Goal: Transaction & Acquisition: Book appointment/travel/reservation

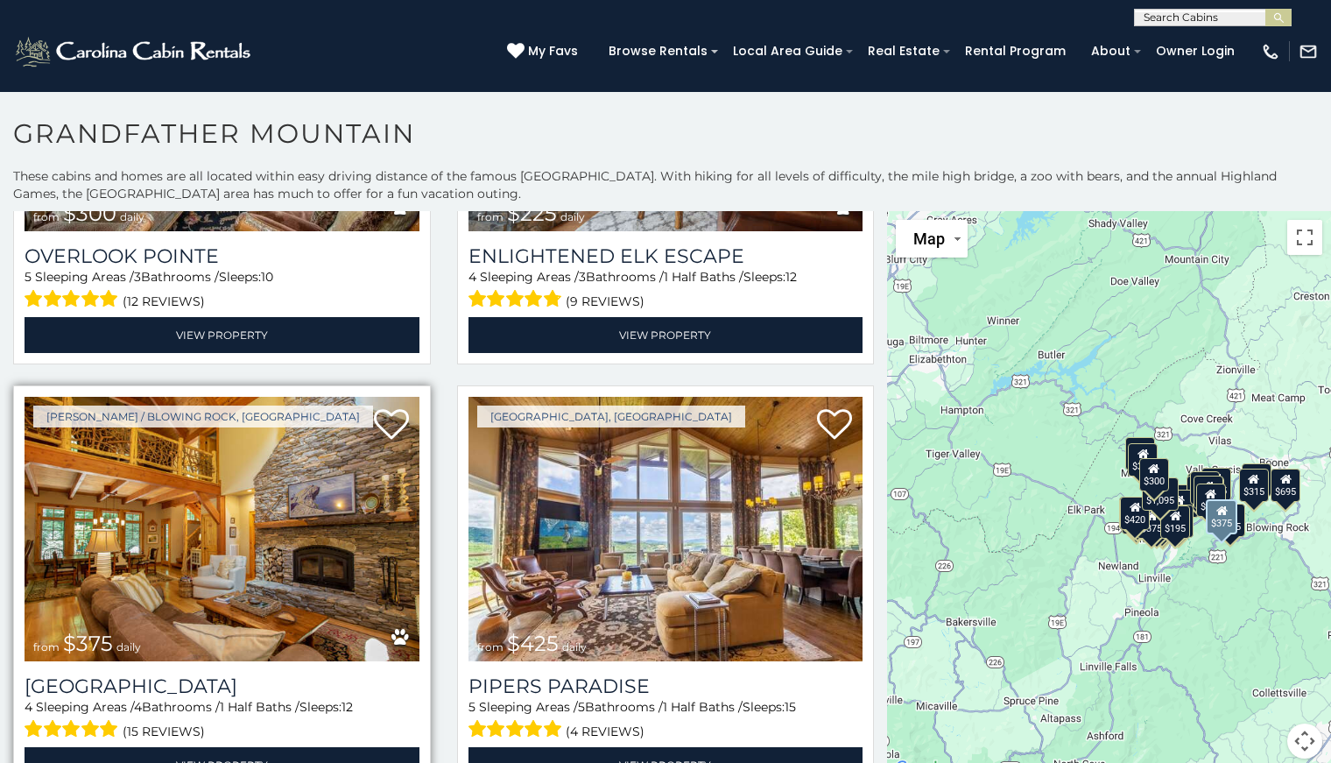
scroll to position [701, 0]
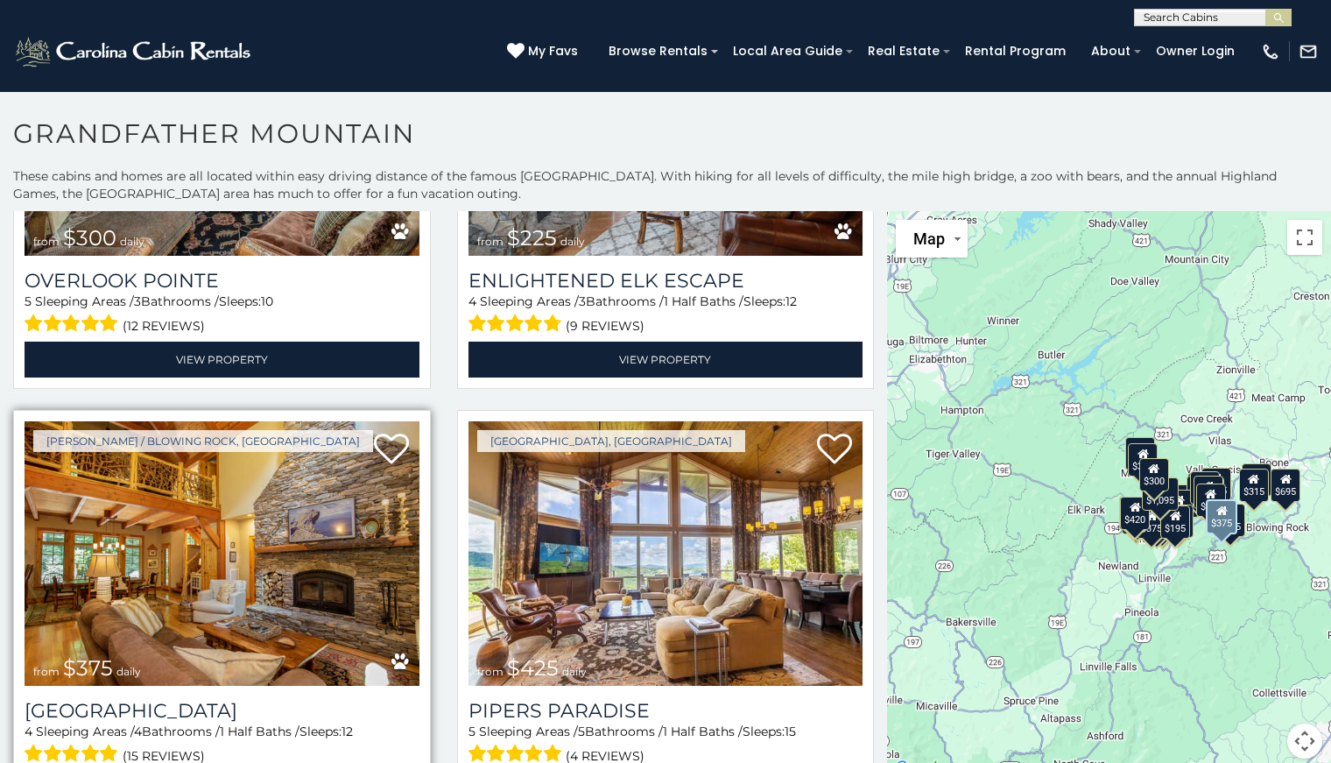
click at [229, 550] on img at bounding box center [222, 553] width 395 height 264
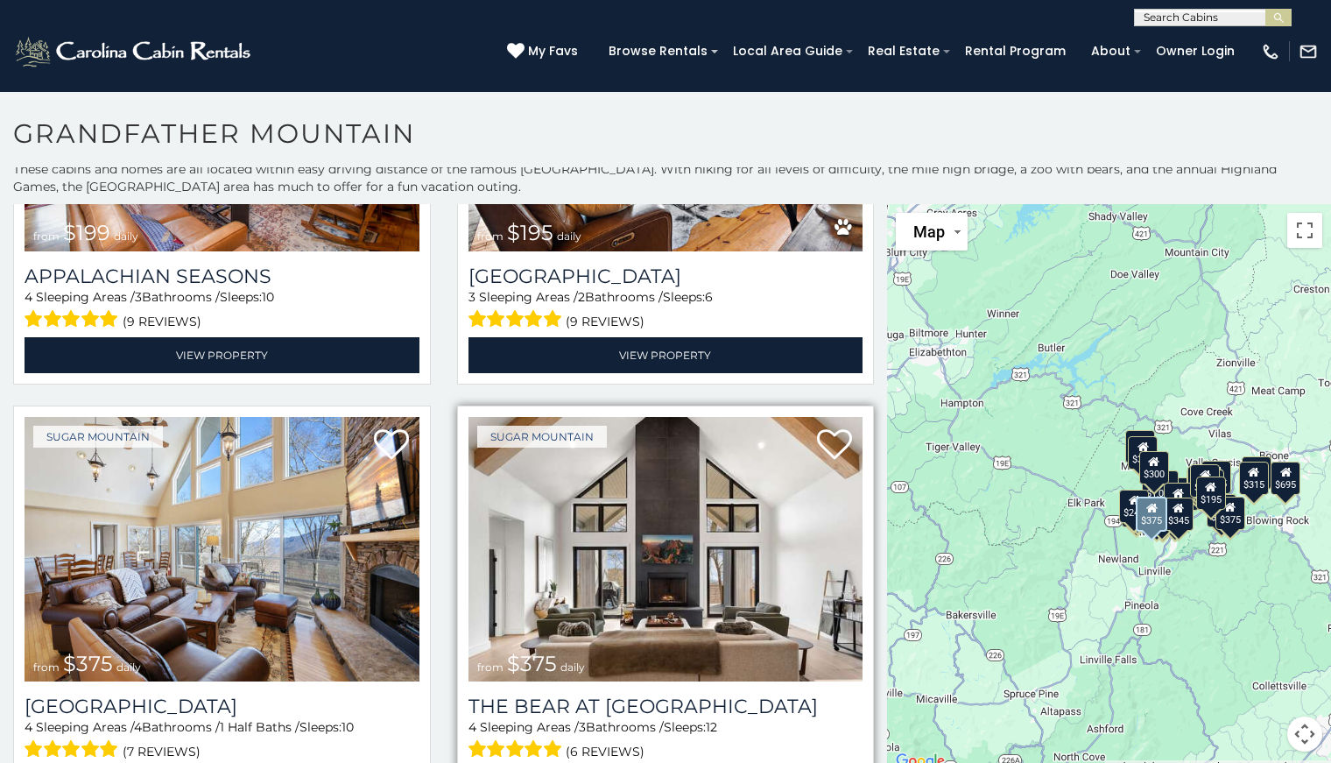
scroll to position [5430, 0]
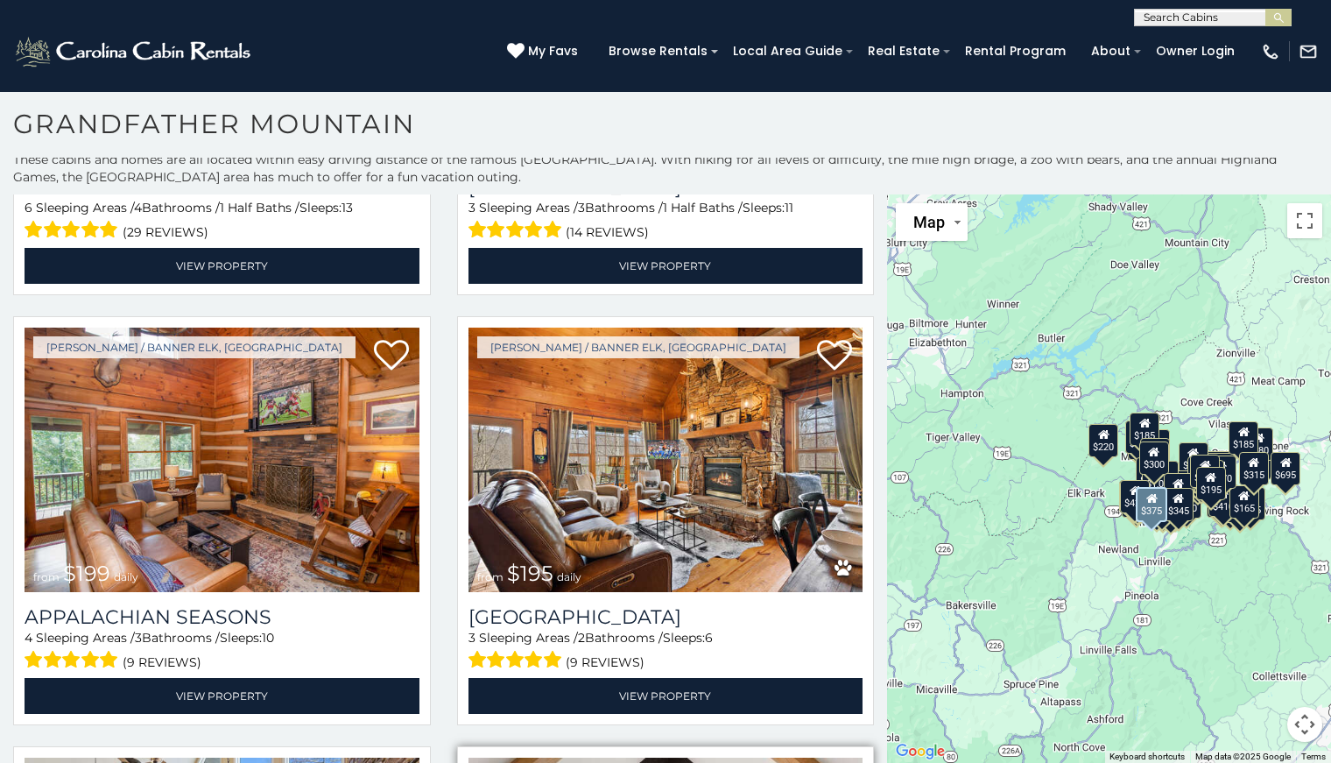
scroll to position [4974, 0]
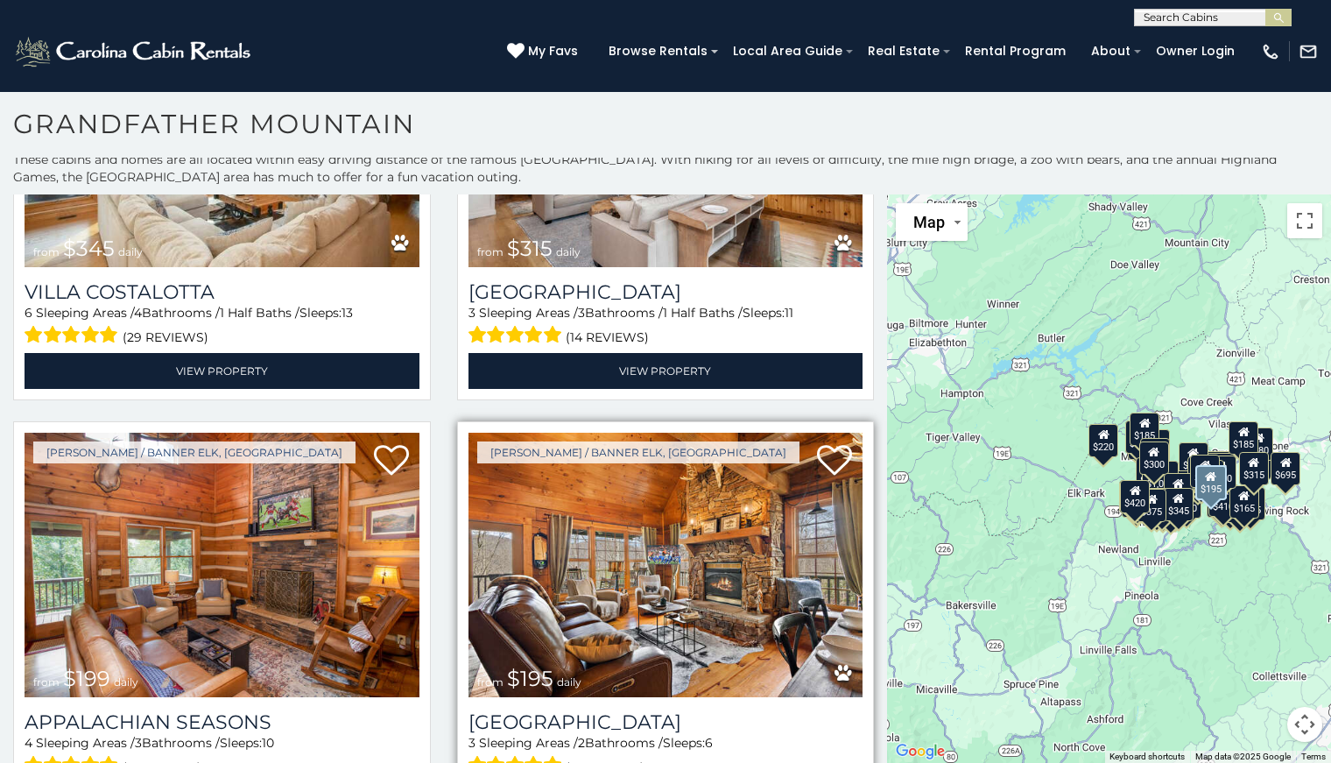
click at [666, 544] on img at bounding box center [666, 565] width 395 height 264
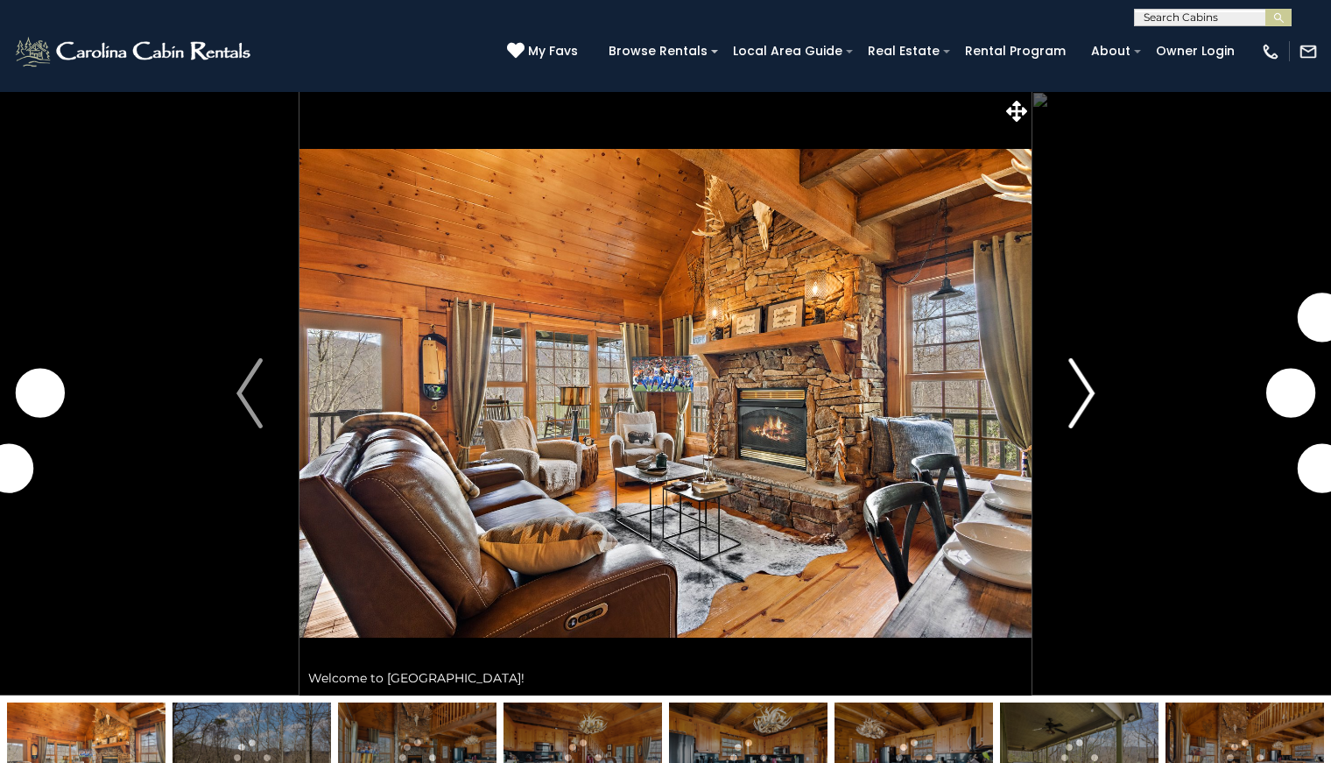
click at [1089, 410] on img "Next" at bounding box center [1081, 393] width 26 height 70
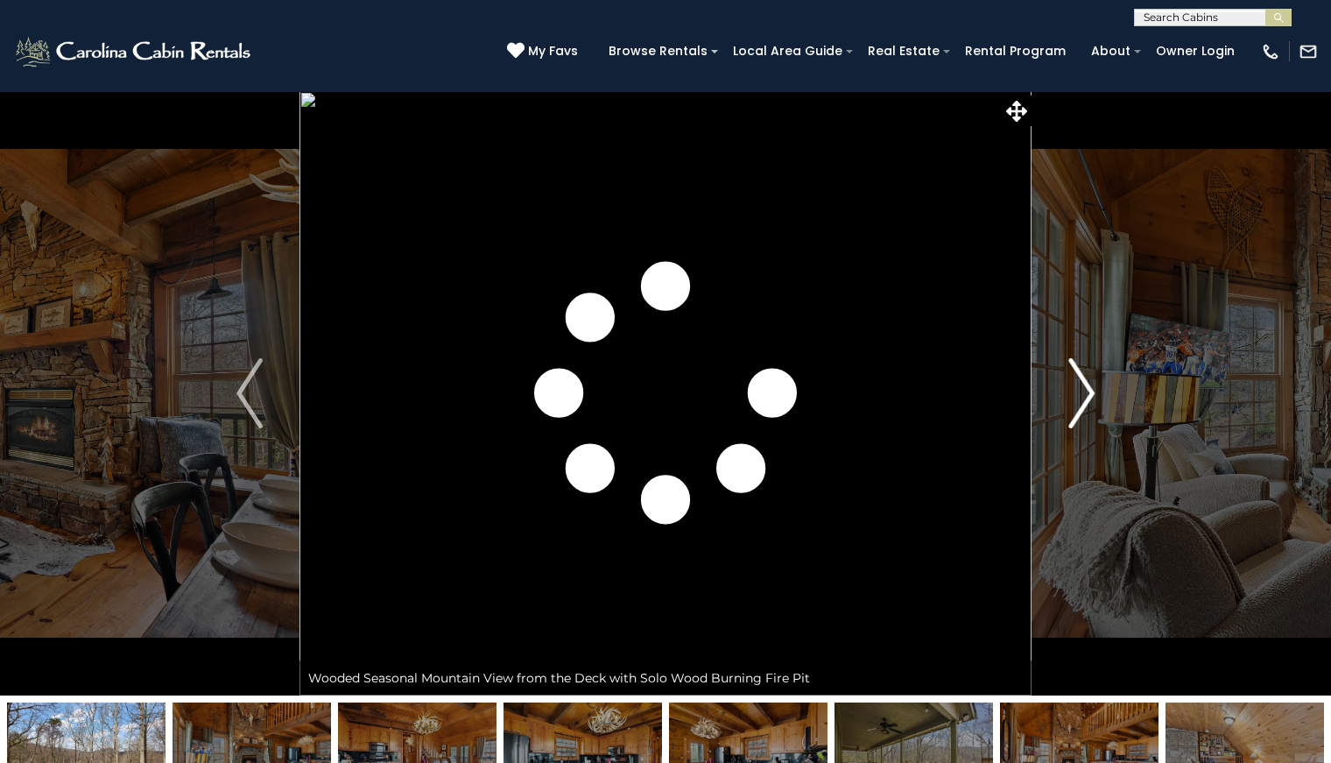
click at [1083, 400] on img "Next" at bounding box center [1081, 393] width 26 height 70
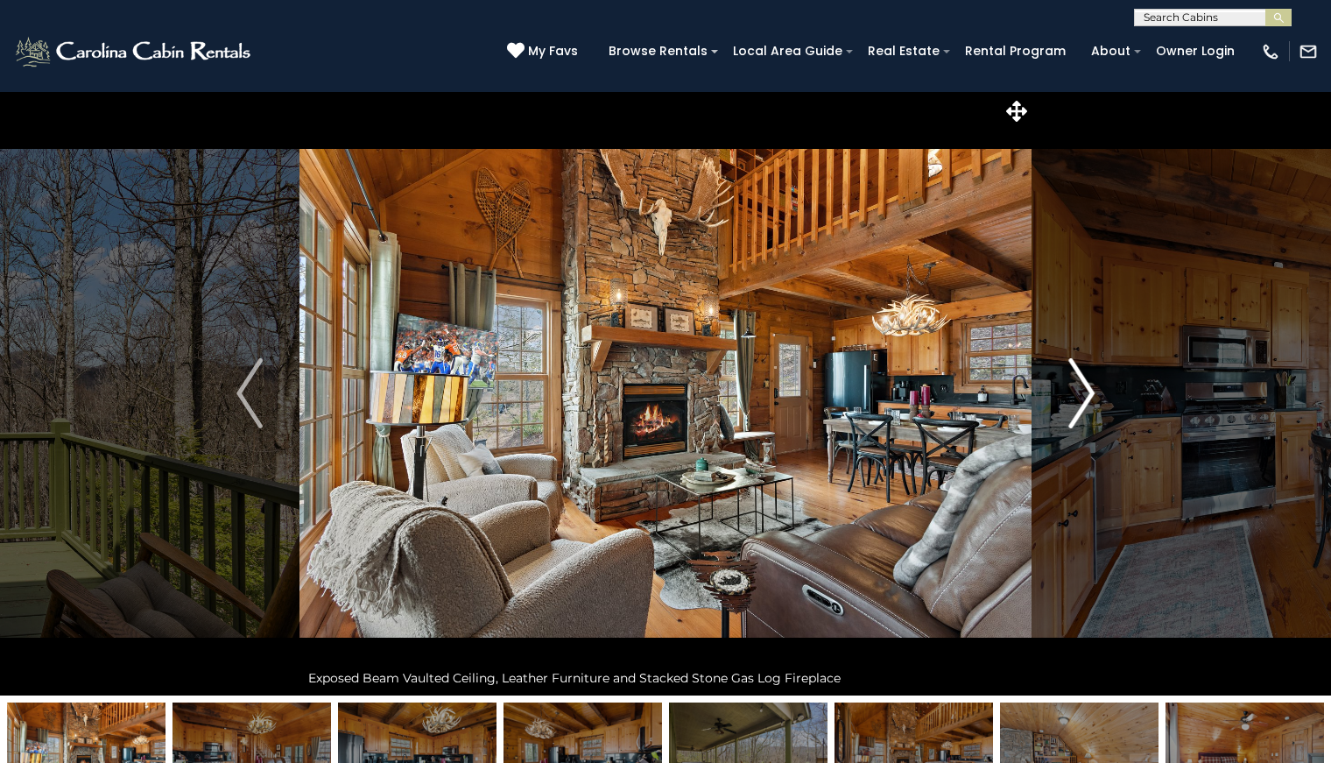
click at [1082, 397] on img "Next" at bounding box center [1081, 393] width 26 height 70
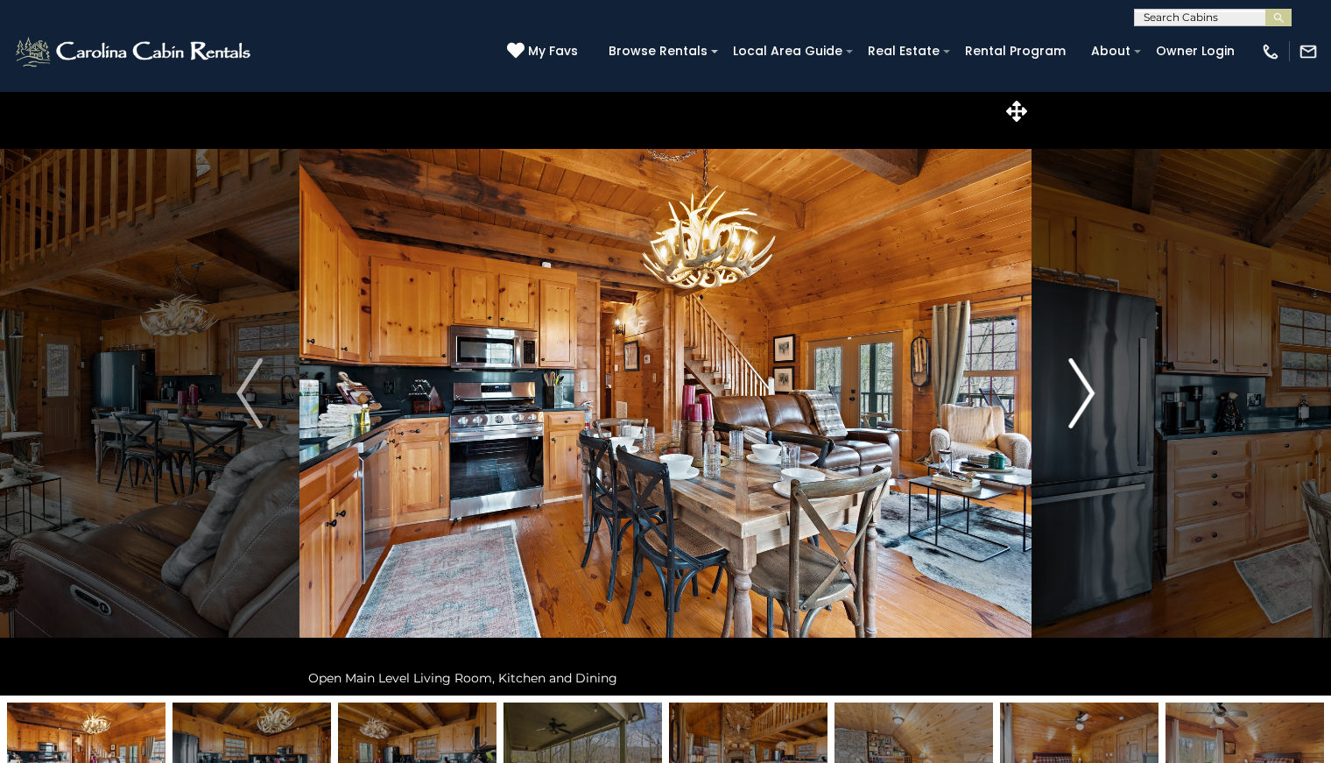
click at [1081, 397] on img "Next" at bounding box center [1081, 393] width 26 height 70
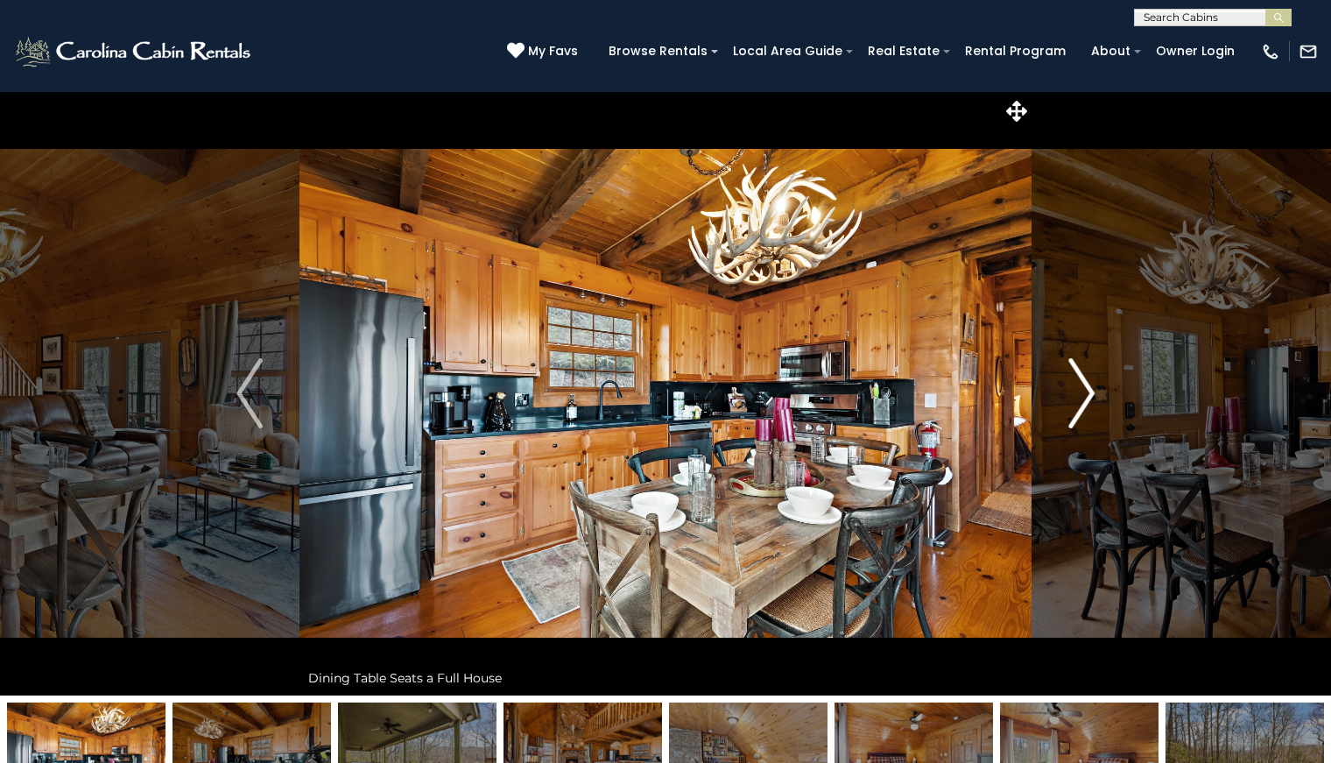
click at [1081, 397] on img "Next" at bounding box center [1081, 393] width 26 height 70
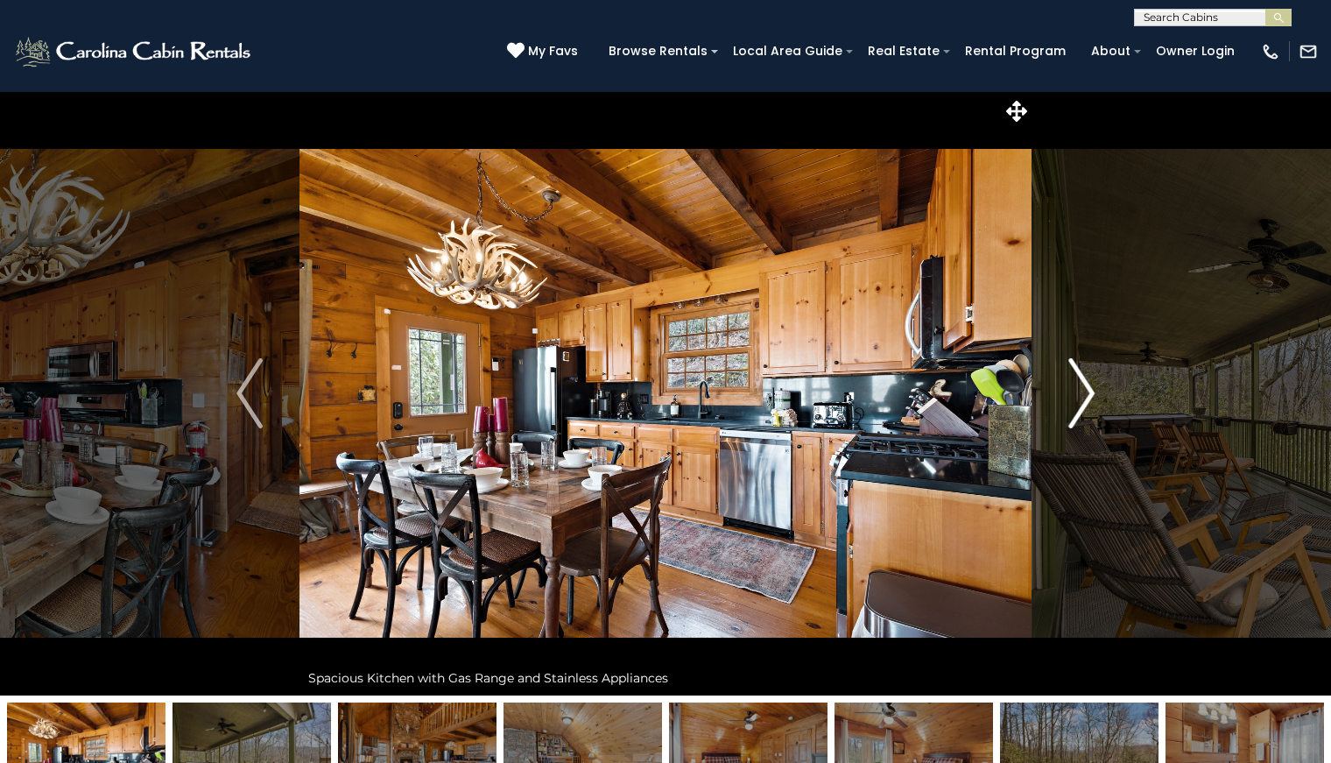
click at [1081, 397] on img "Next" at bounding box center [1081, 393] width 26 height 70
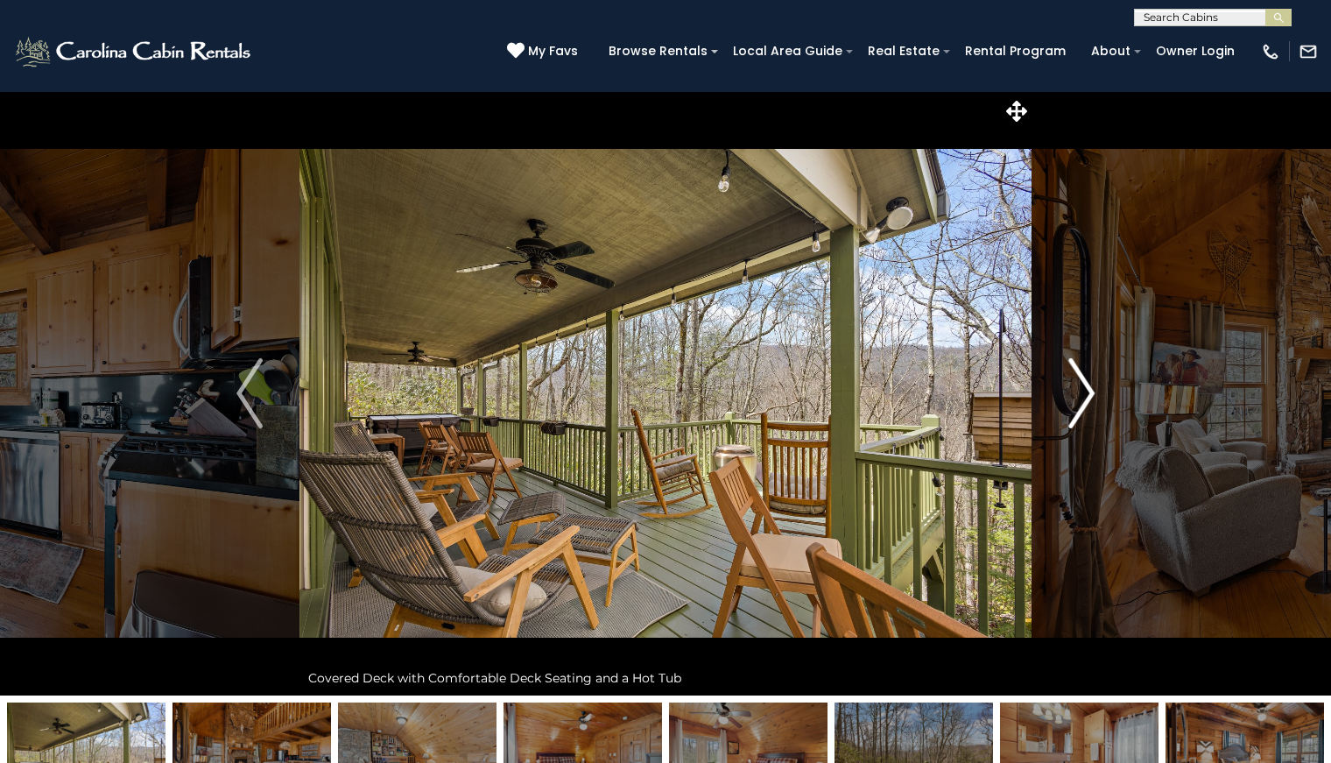
click at [1131, 393] on button "Next" at bounding box center [1082, 393] width 100 height 604
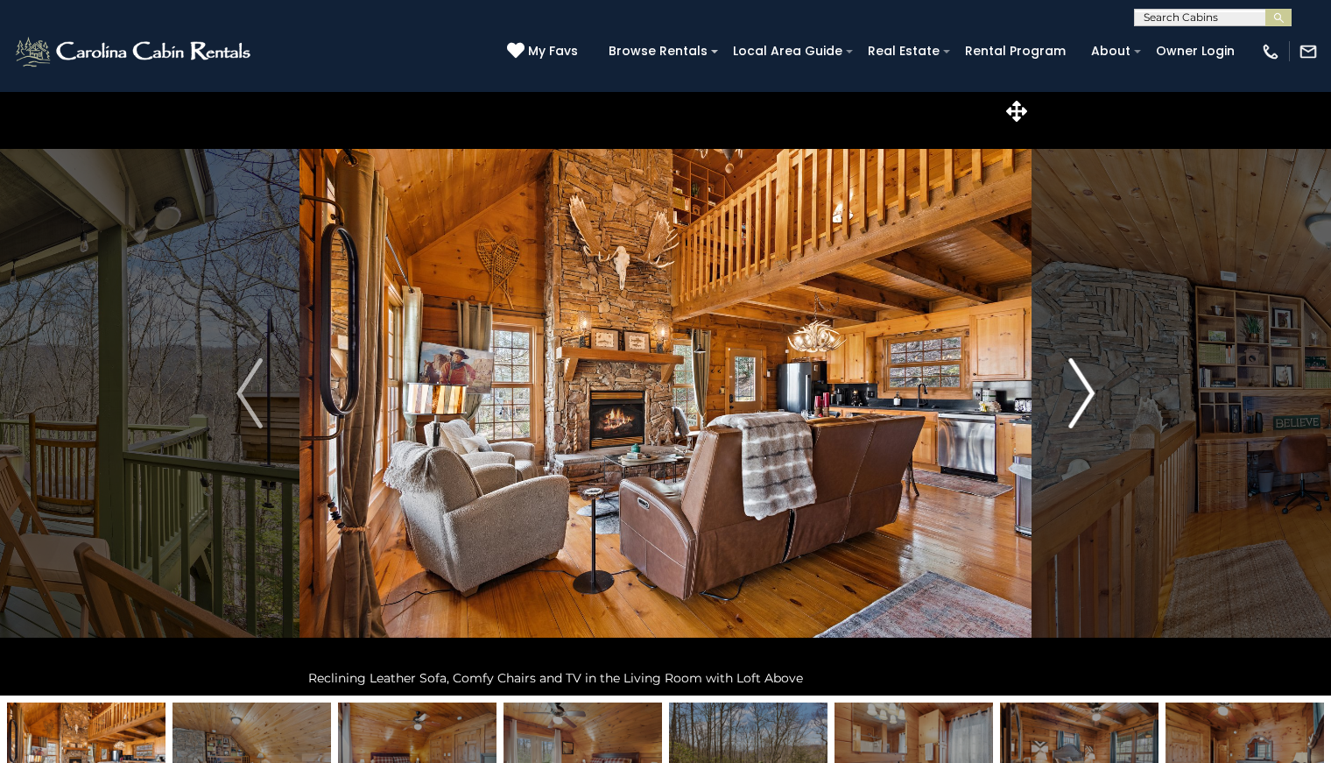
click at [1130, 393] on button "Next" at bounding box center [1082, 393] width 100 height 604
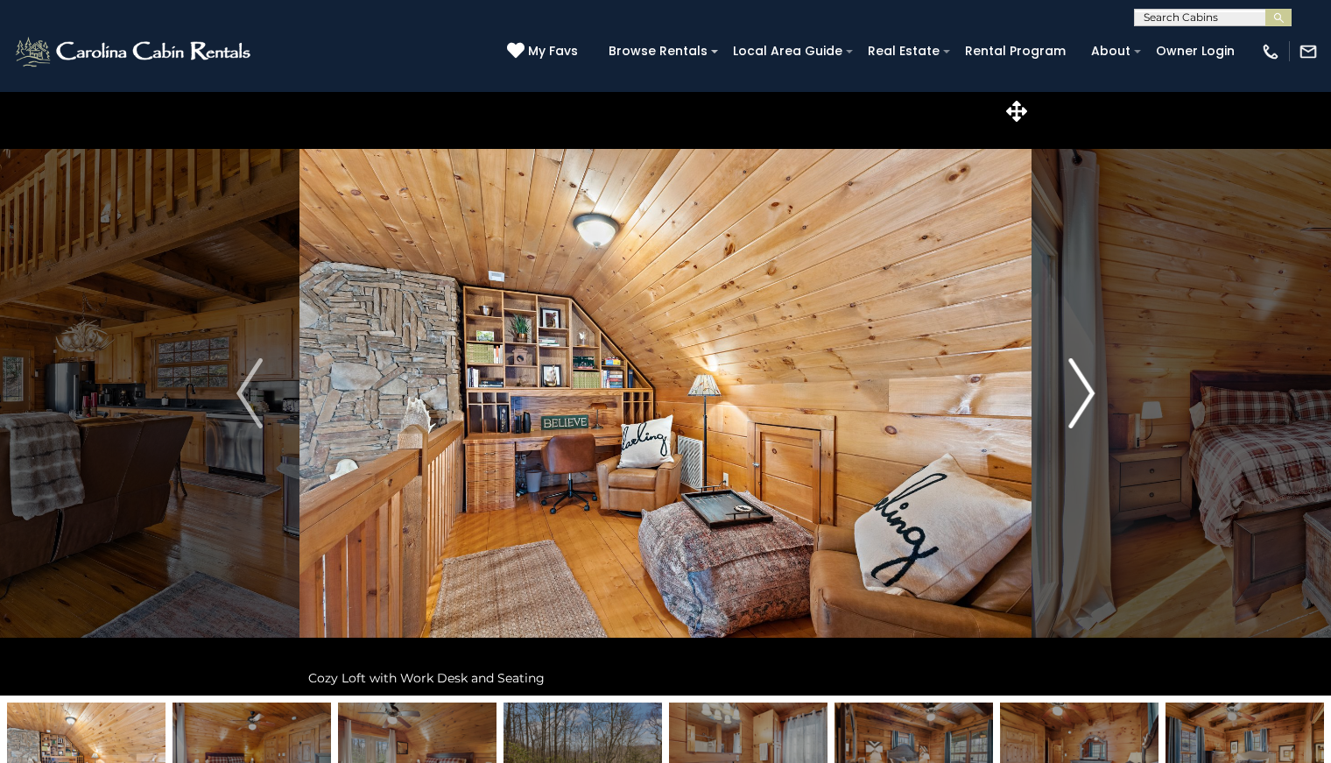
click at [1130, 393] on button "Next" at bounding box center [1082, 393] width 100 height 604
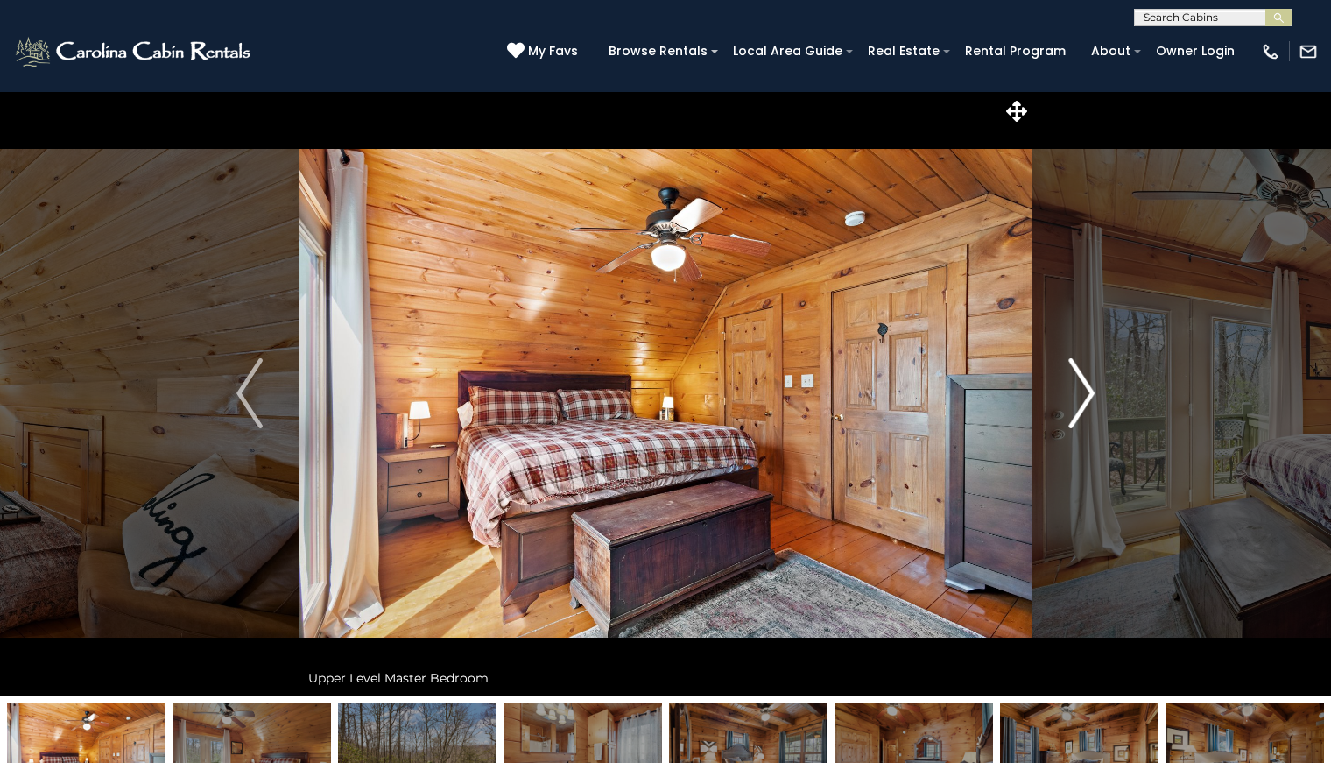
click at [1130, 393] on button "Next" at bounding box center [1082, 393] width 100 height 604
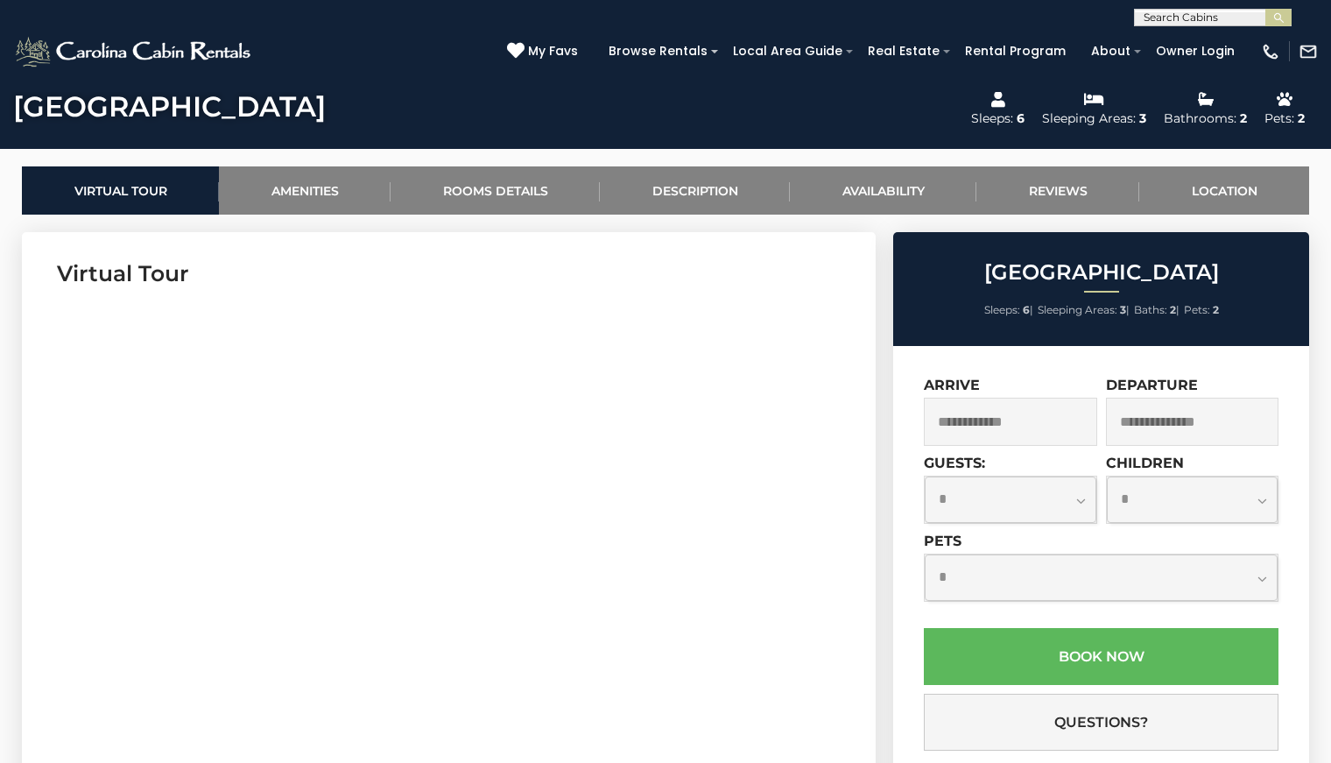
scroll to position [788, 0]
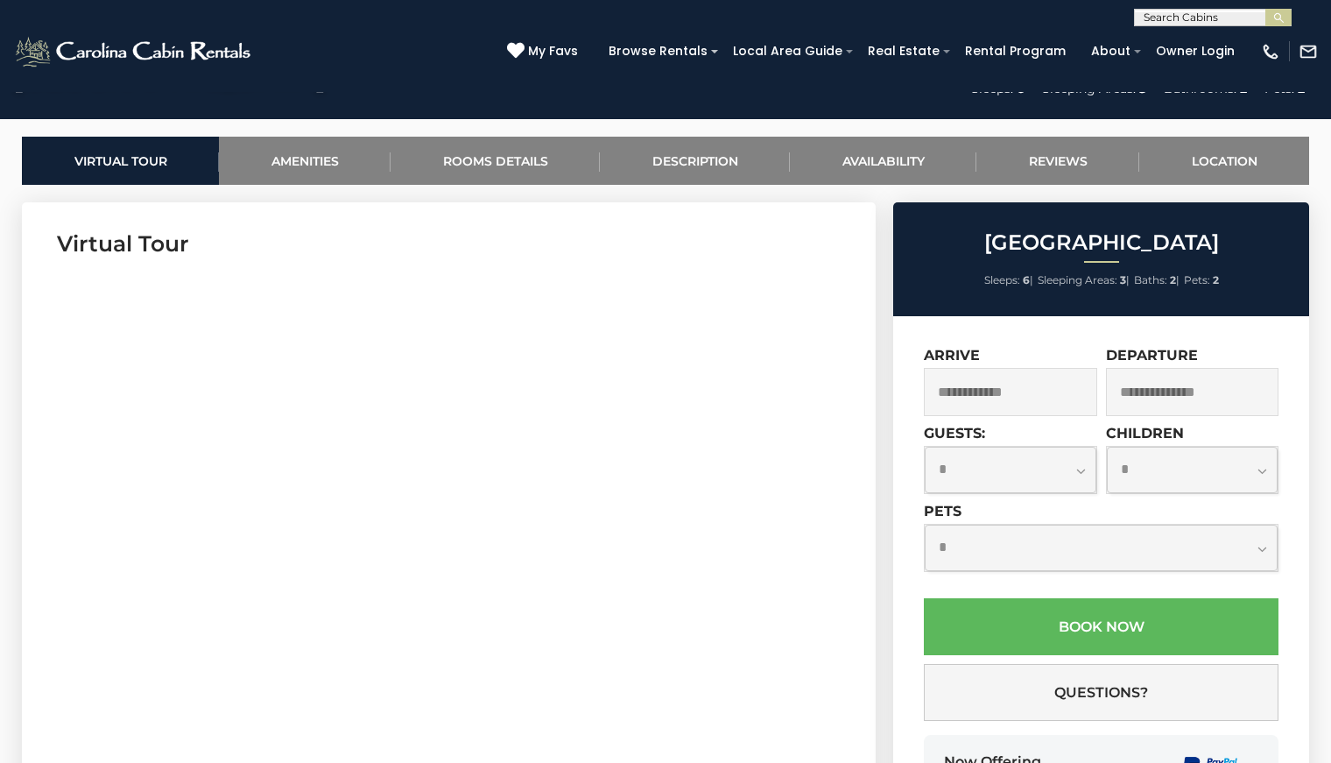
click at [1061, 394] on input "text" at bounding box center [1010, 392] width 173 height 48
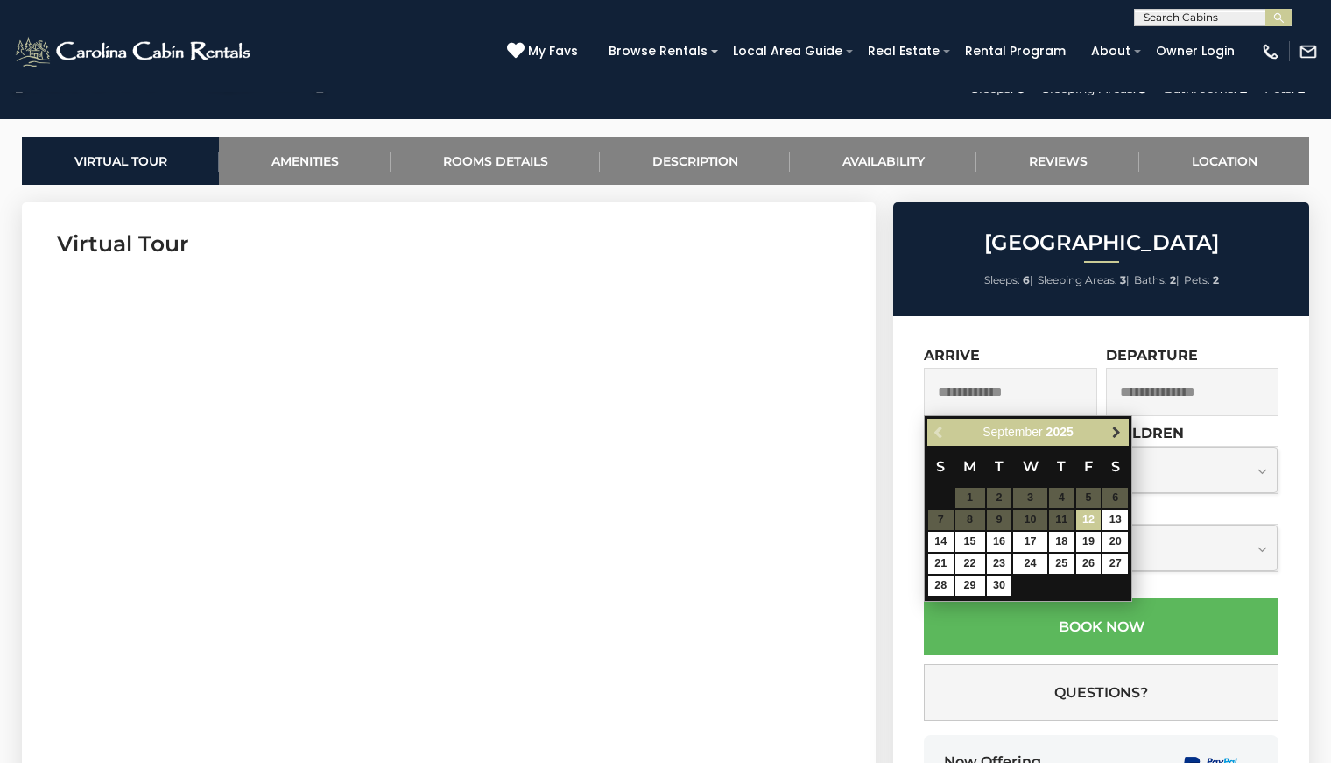
click at [1112, 426] on span "Next" at bounding box center [1117, 433] width 14 height 14
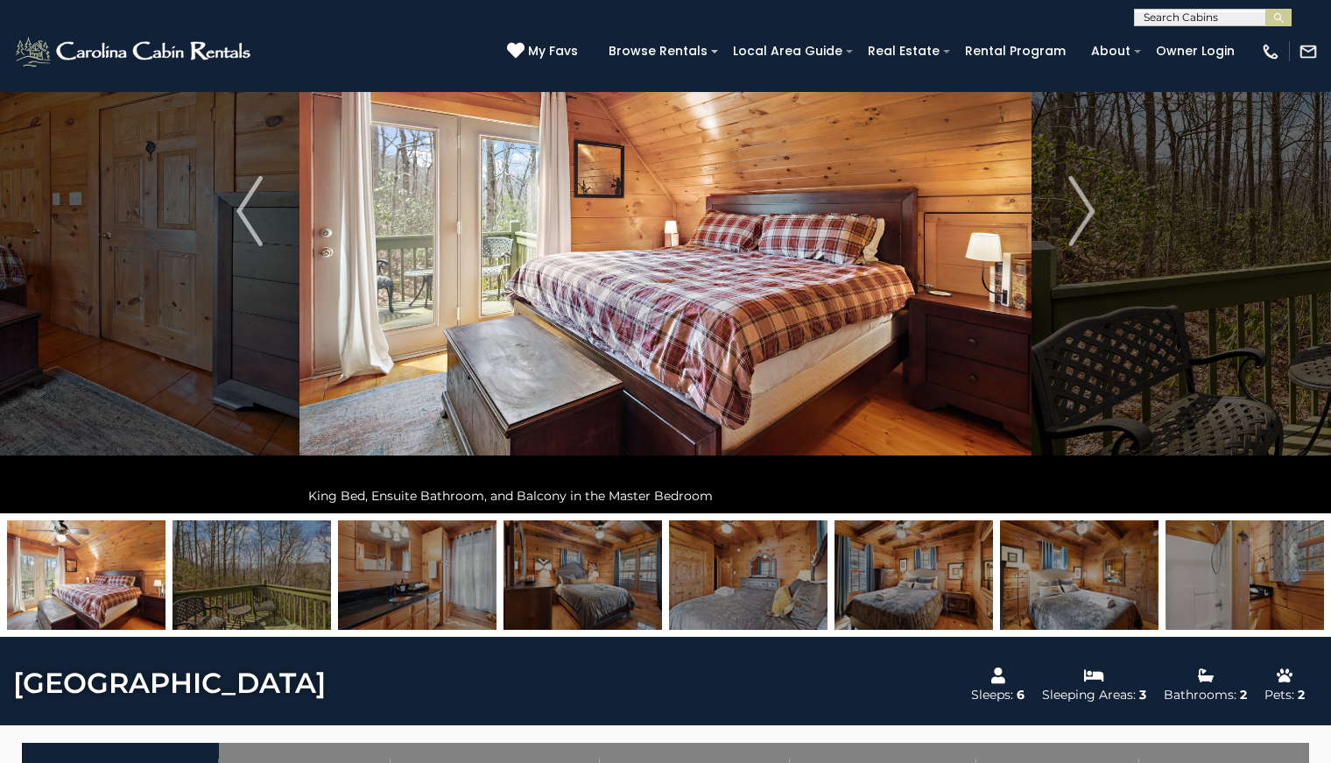
scroll to position [175, 0]
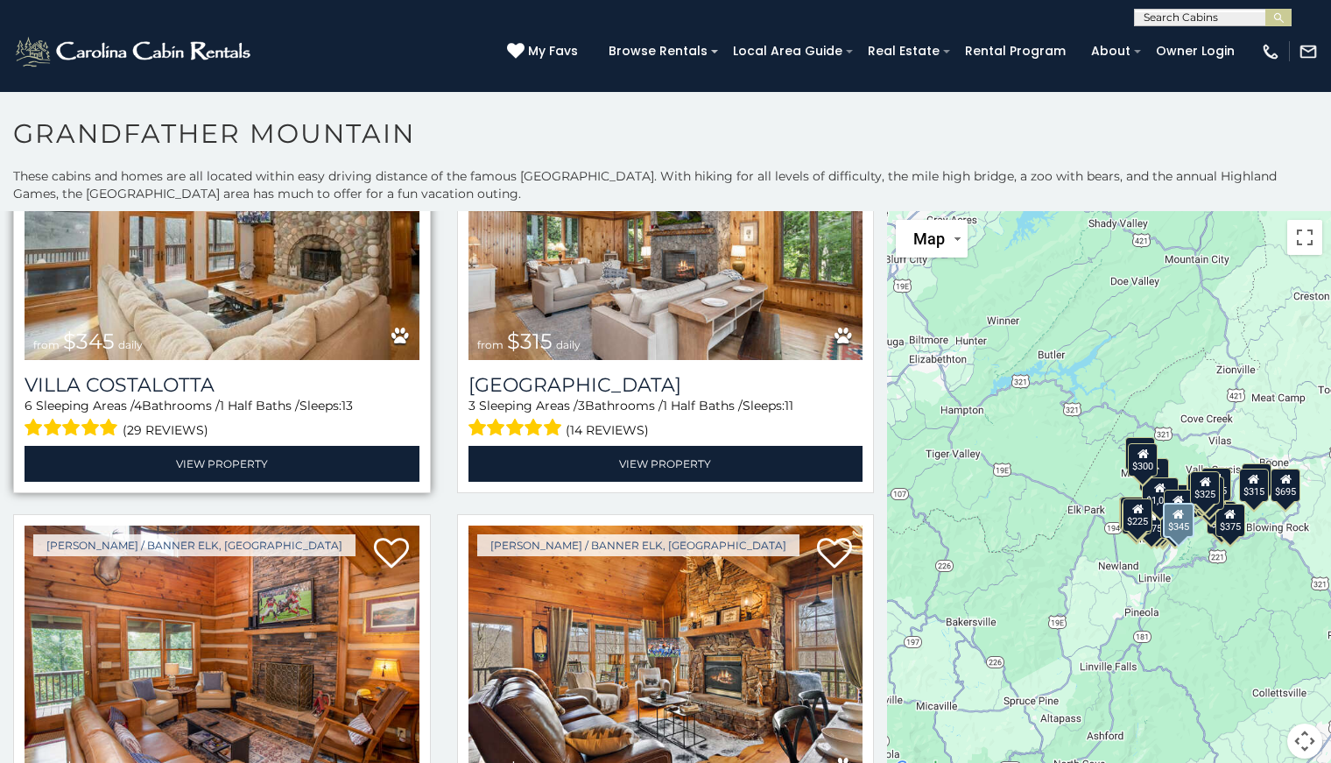
scroll to position [4904, 0]
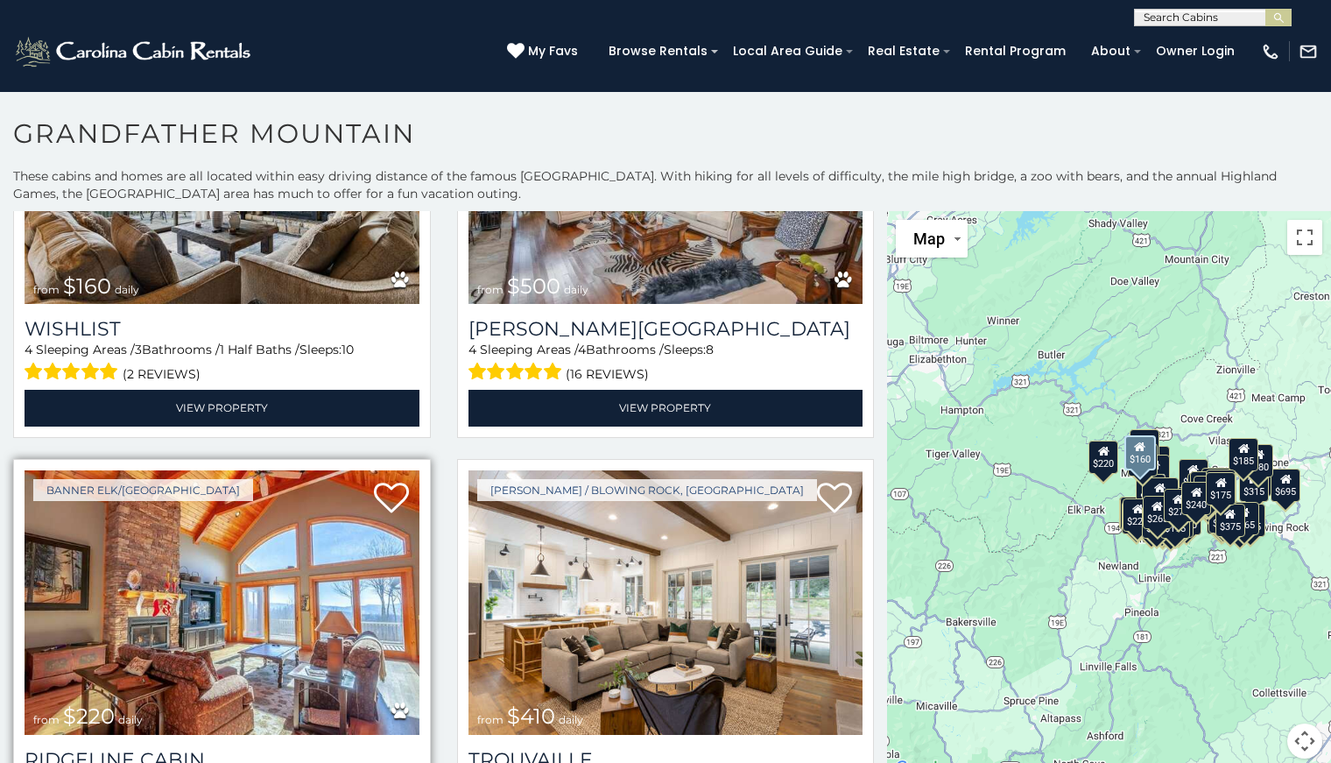
scroll to position [8477, 0]
